Goal: Transaction & Acquisition: Subscribe to service/newsletter

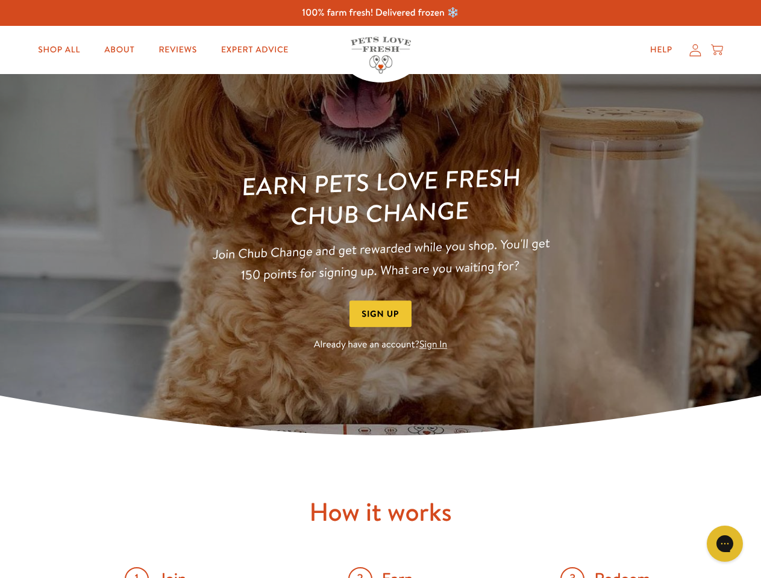
click at [380, 289] on div "Earn Pets Love Fresh Chub Change Join Chub Change and get rewarded while you sh…" at bounding box center [381, 259] width 386 height 187
click at [381, 314] on button "Sign Up" at bounding box center [380, 314] width 63 height 27
click at [725, 544] on icon "Open gorgias live chat" at bounding box center [724, 543] width 11 height 11
